Goal: Unclear

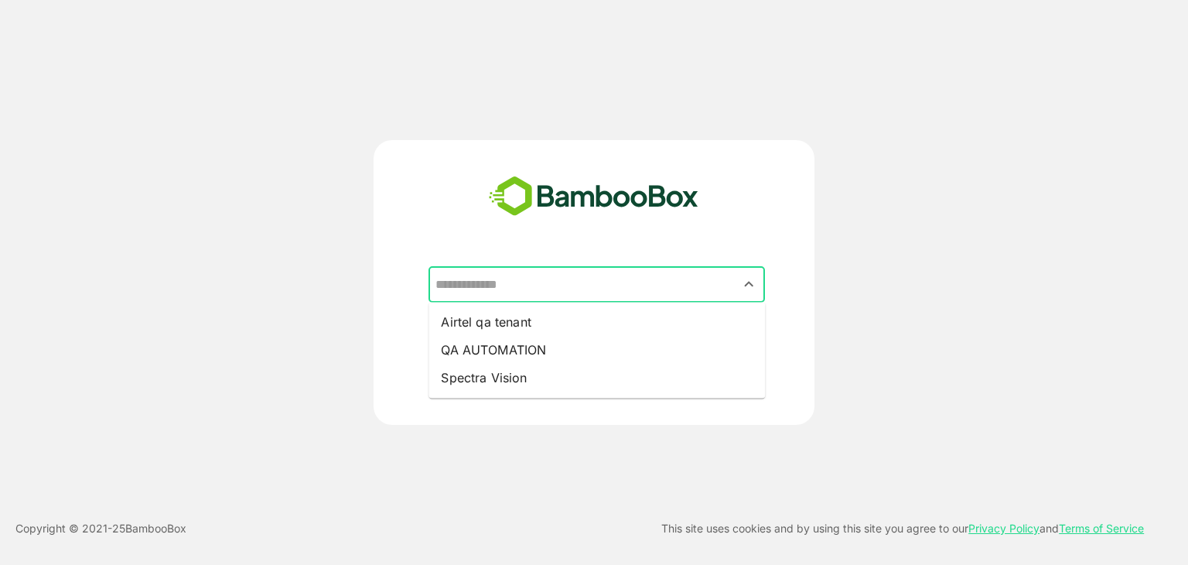
click at [574, 282] on input "text" at bounding box center [597, 284] width 330 height 29
